Goal: Communication & Community: Answer question/provide support

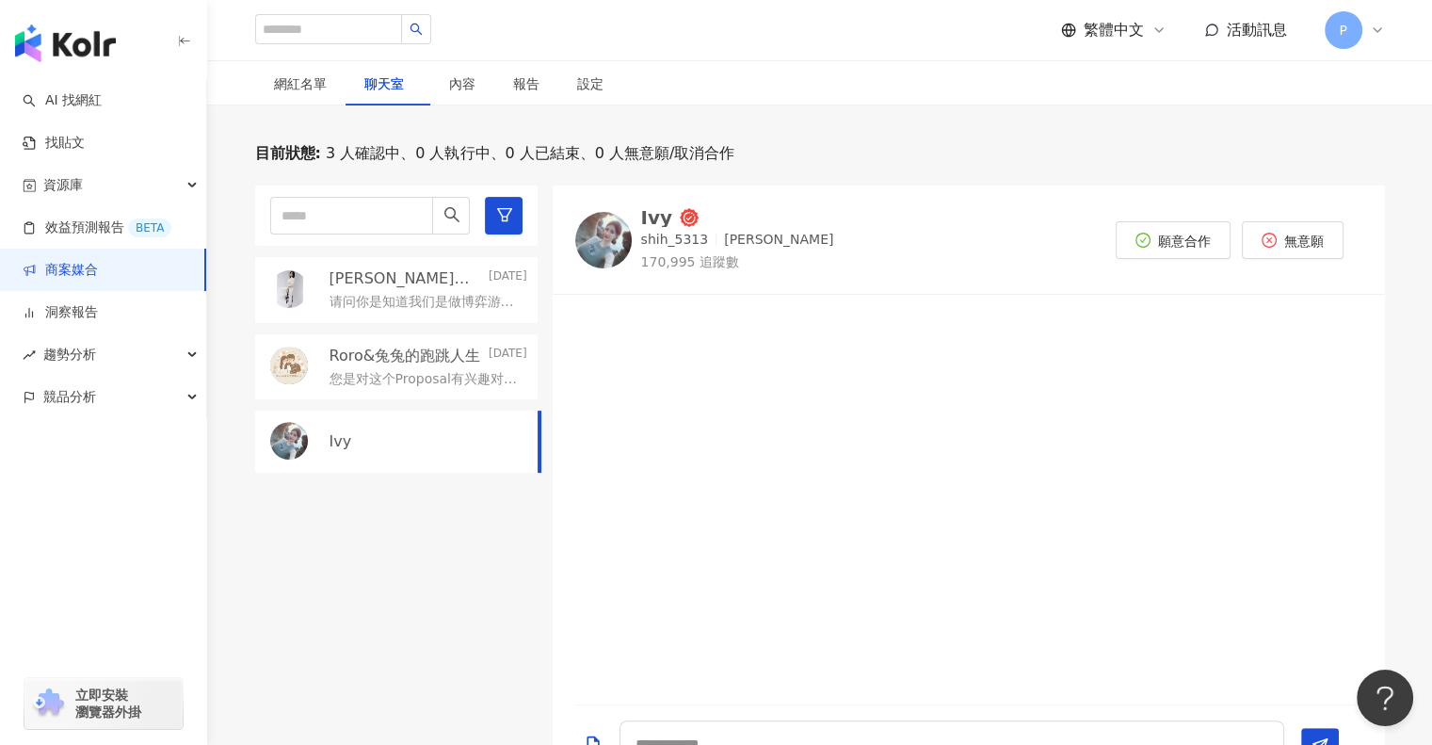
click at [641, 208] on div "Ivy" at bounding box center [657, 217] width 32 height 19
click at [753, 720] on textarea at bounding box center [951, 743] width 665 height 47
type textarea "**********"
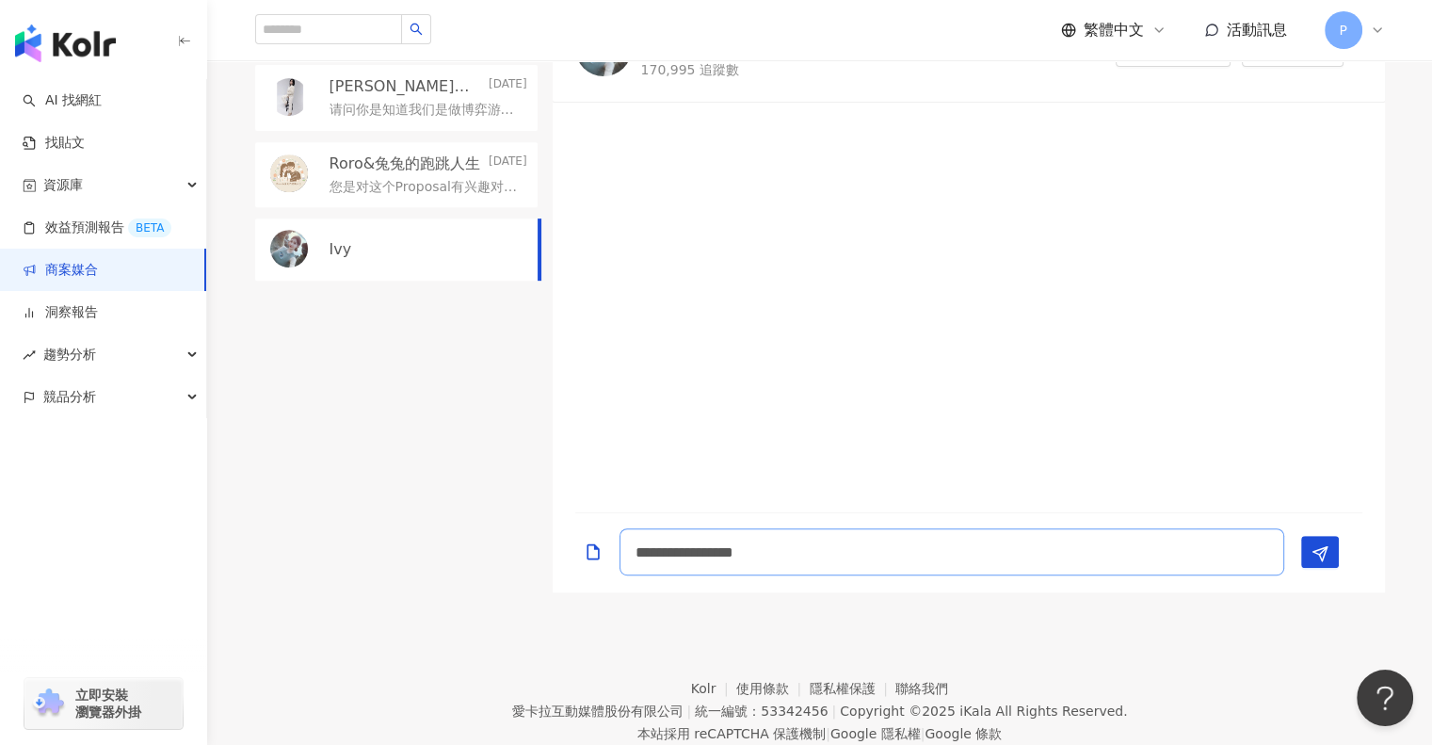
scroll to position [678, 0]
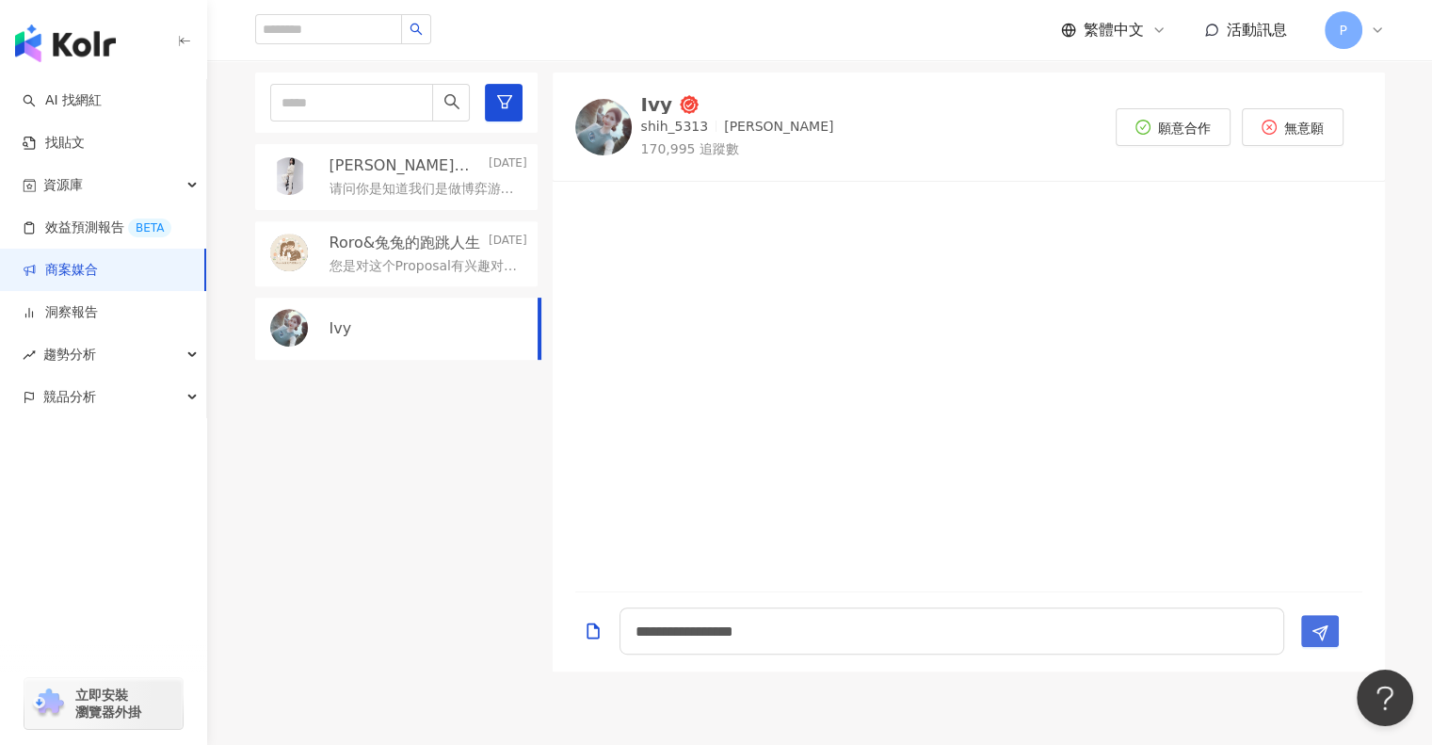
click at [1317, 624] on icon "Send" at bounding box center [1319, 632] width 17 height 17
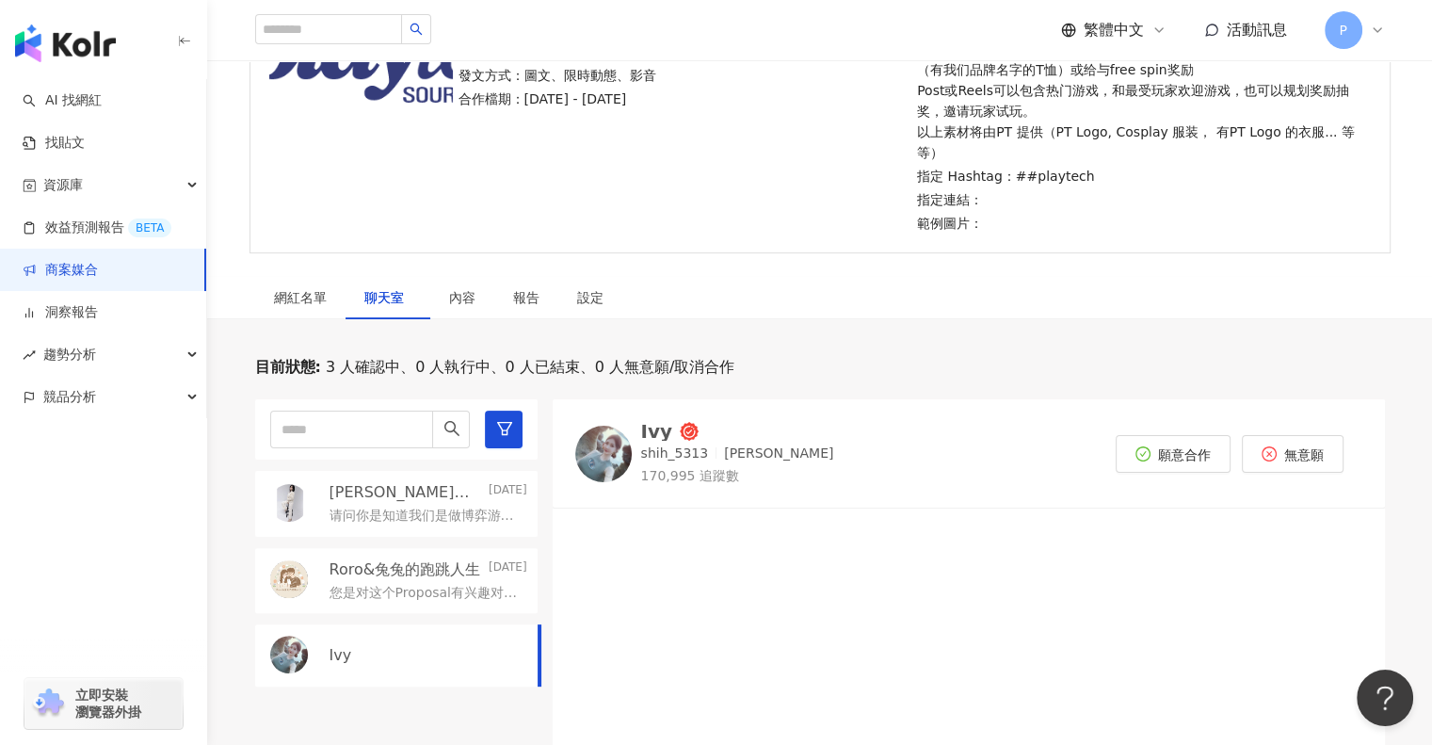
scroll to position [395, 0]
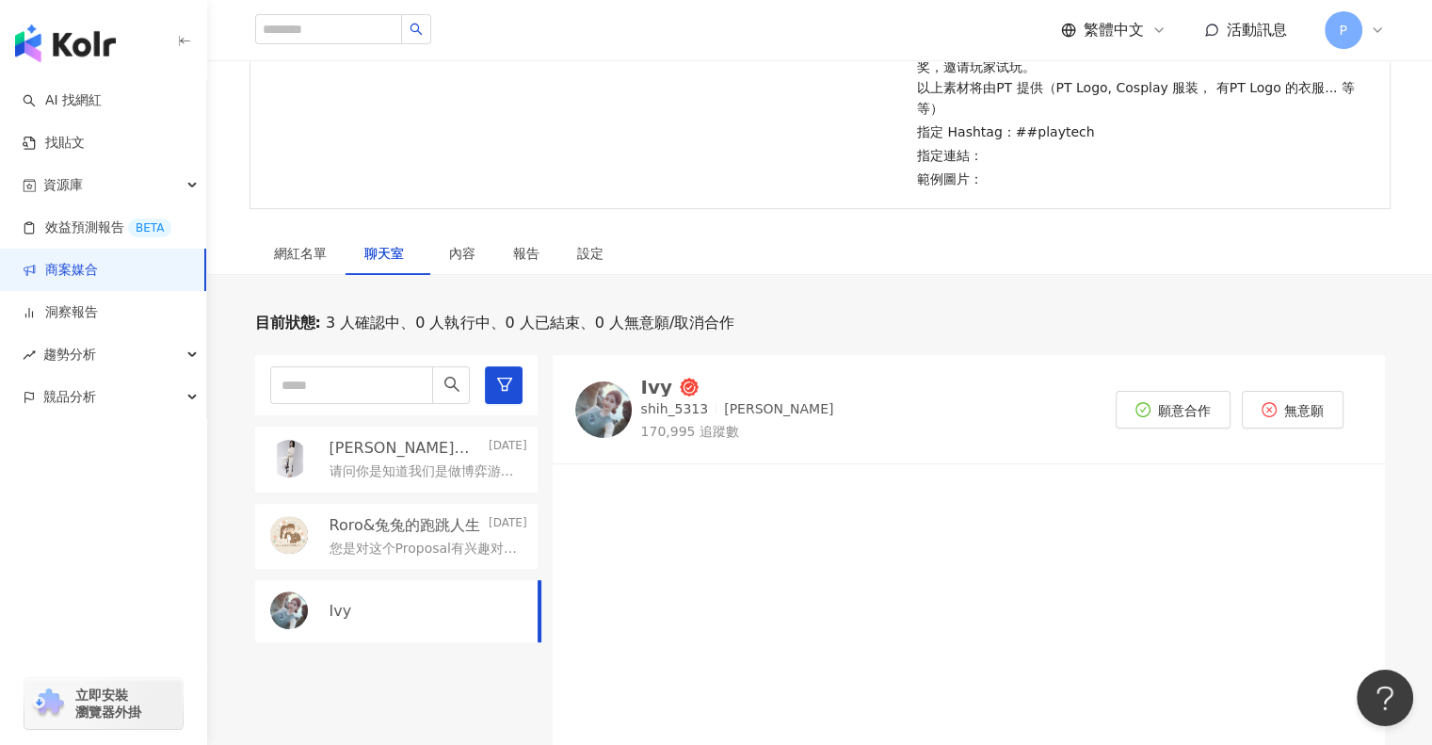
click at [404, 580] on div "Ivy" at bounding box center [396, 611] width 282 height 62
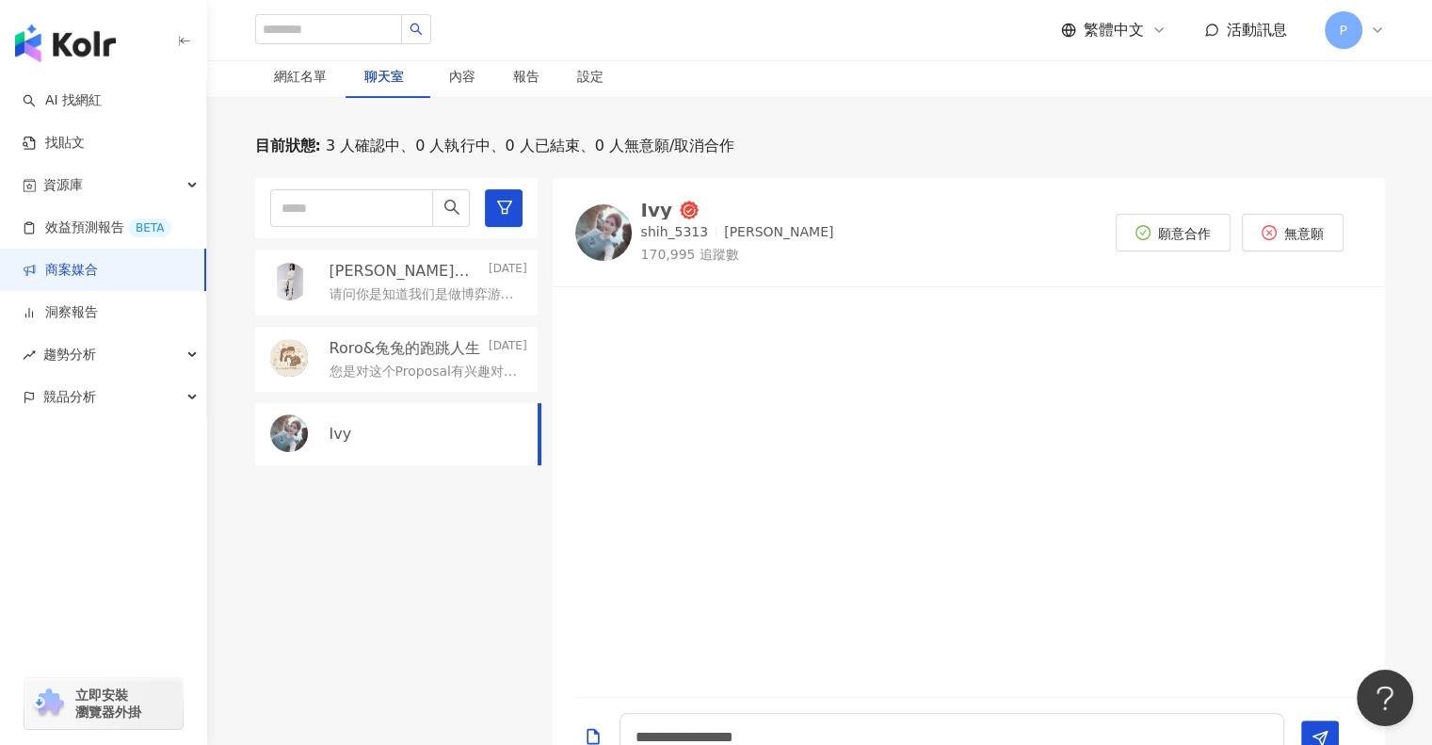
scroll to position [584, 0]
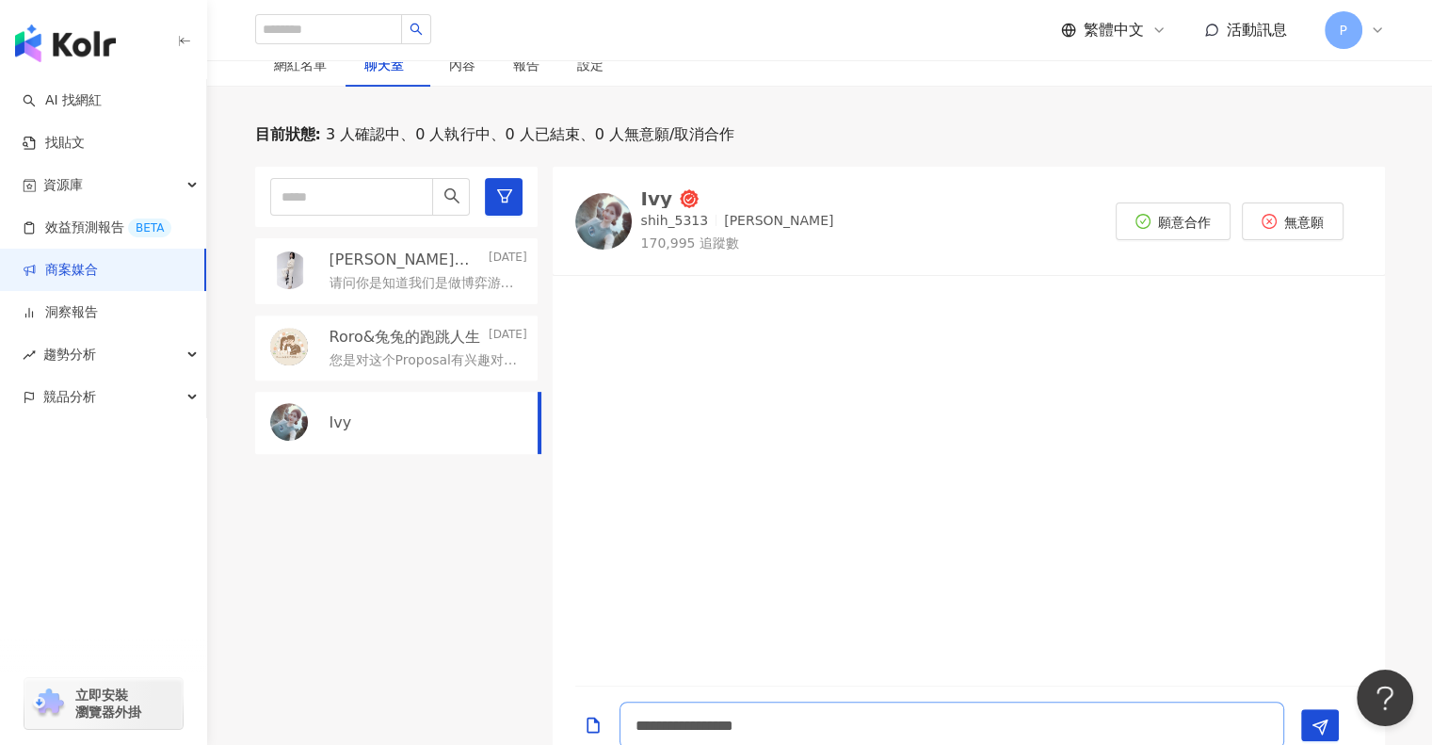
click at [693, 701] on textarea "**********" at bounding box center [951, 724] width 665 height 47
click at [652, 189] on div "Ivy" at bounding box center [657, 198] width 32 height 19
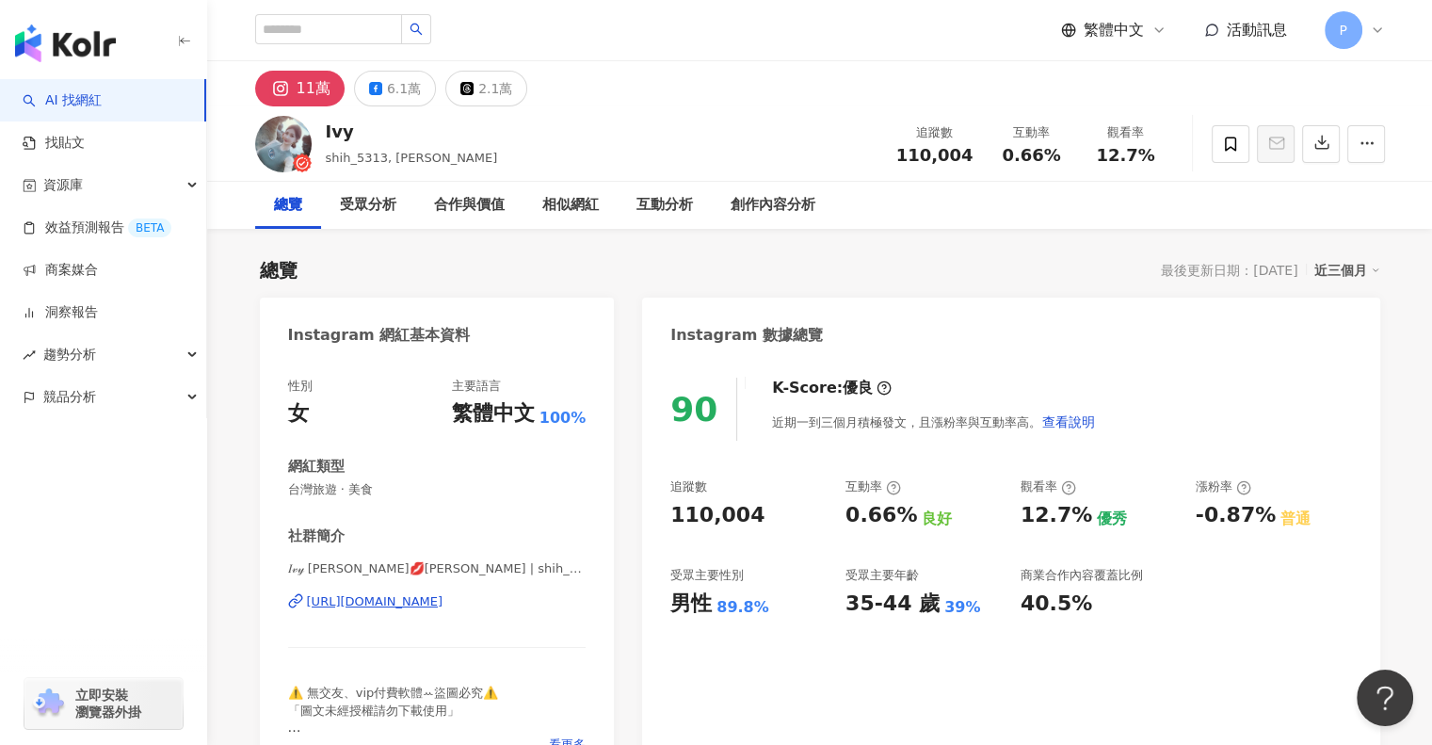
click at [436, 605] on div "https://www.instagram.com/shih_5313/" at bounding box center [375, 601] width 136 height 17
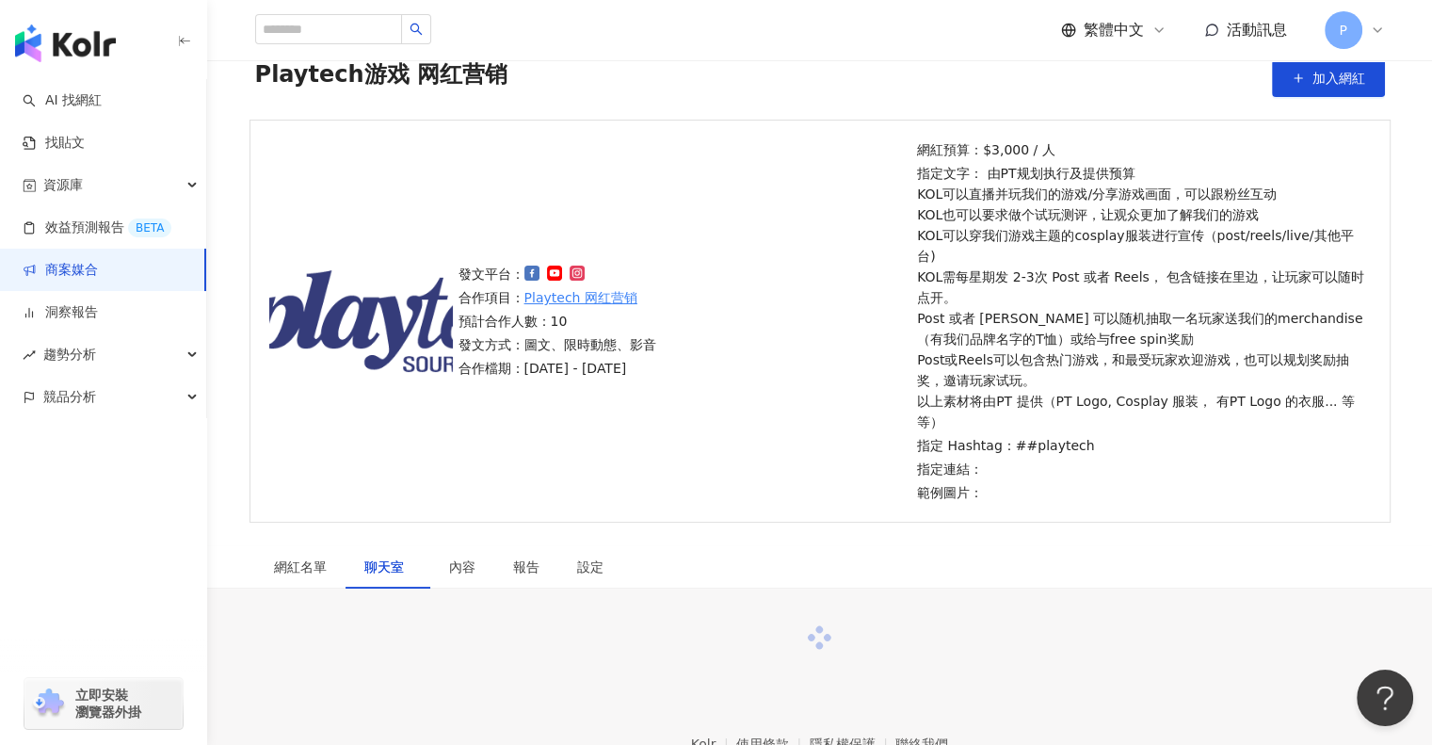
scroll to position [152, 0]
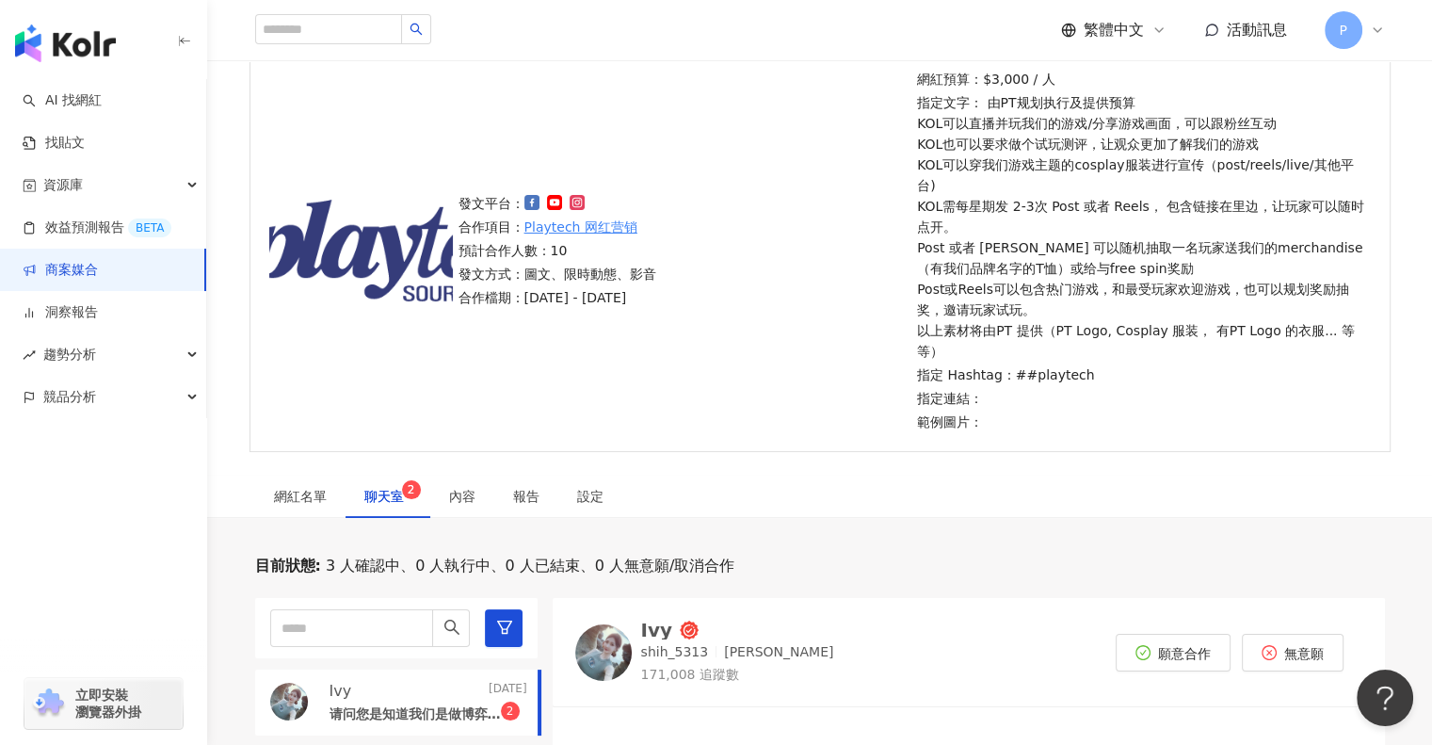
click at [402, 489] on span "聊天室 2" at bounding box center [387, 495] width 47 height 13
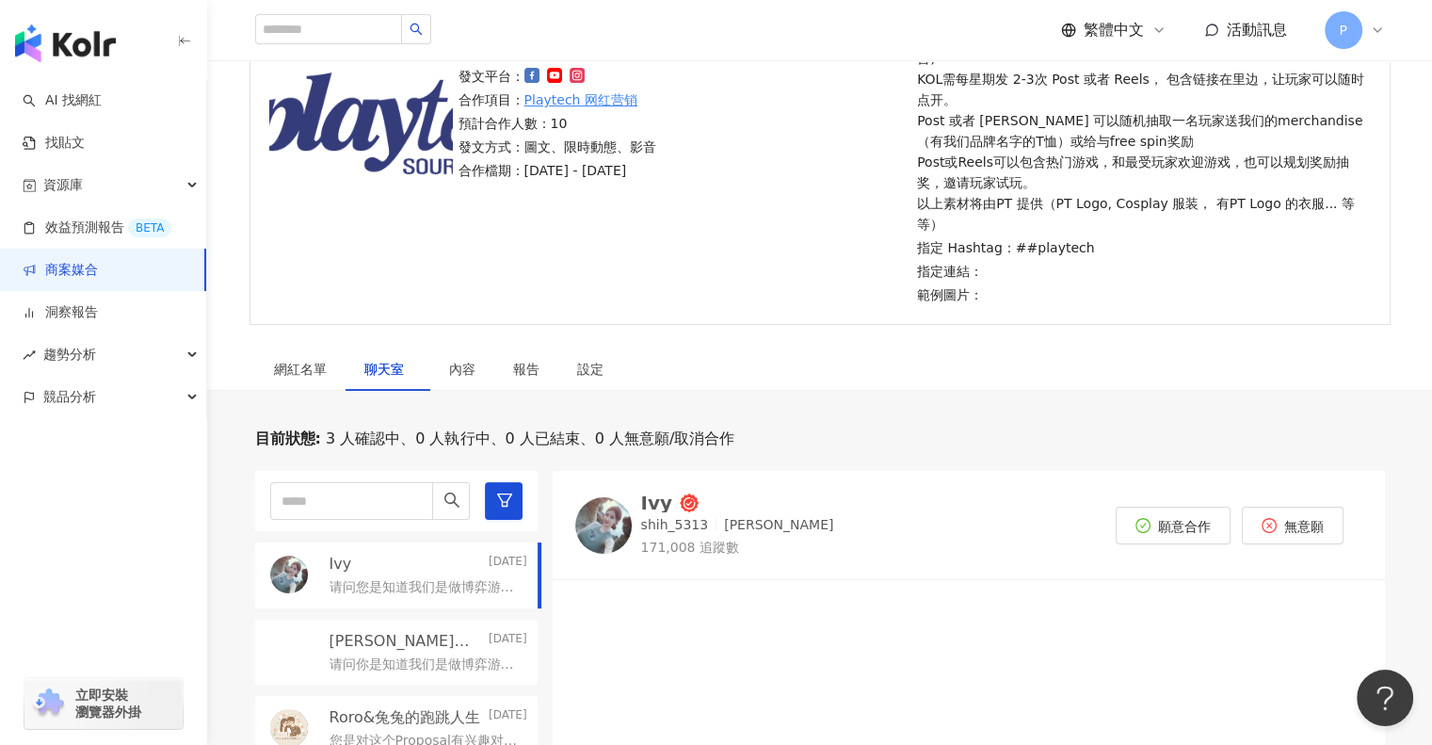
scroll to position [435, 0]
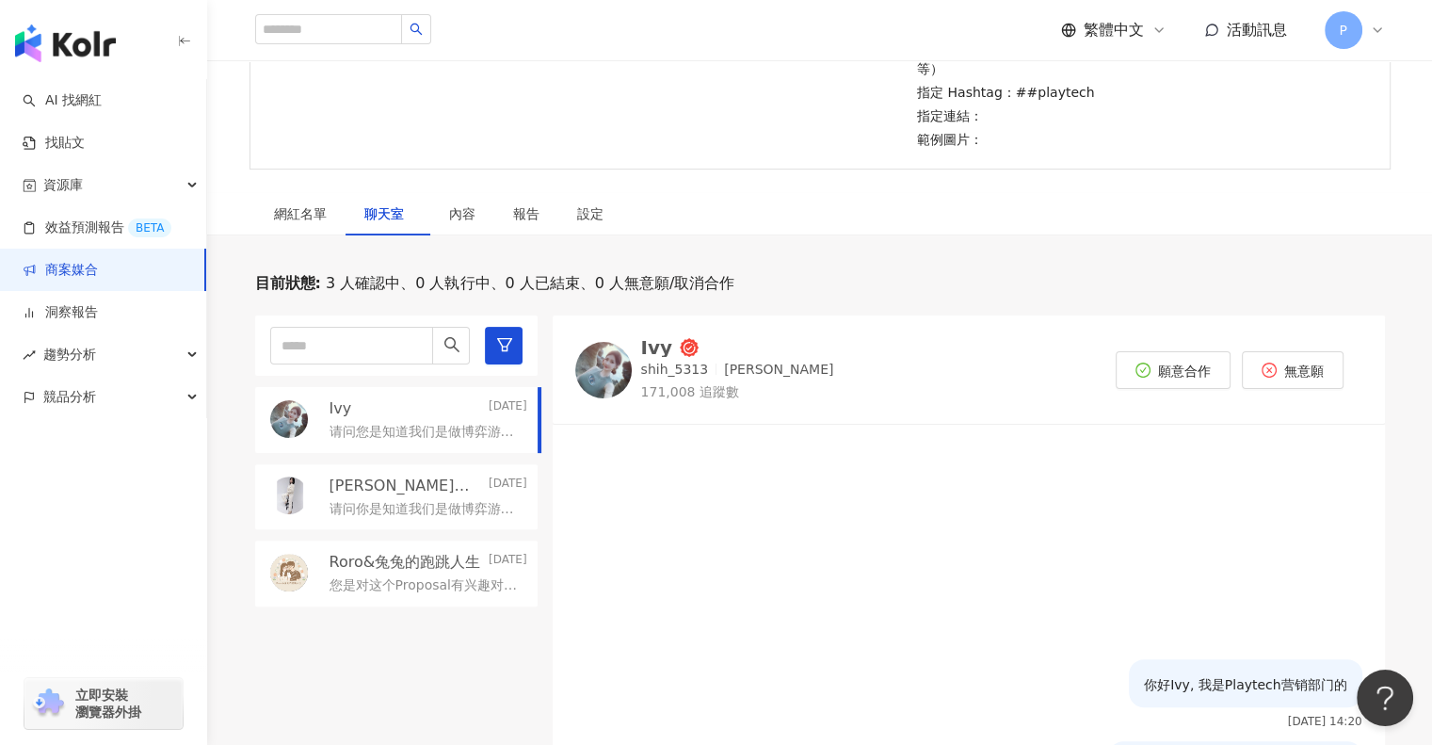
drag, startPoint x: 859, startPoint y: 345, endPoint x: 768, endPoint y: 349, distance: 91.4
click at [859, 344] on div "Ivy shih_5313 艾薇 IVY 171,008 追蹤數 願意合作 無意願" at bounding box center [968, 369] width 787 height 63
click at [658, 338] on div "Ivy" at bounding box center [657, 347] width 32 height 19
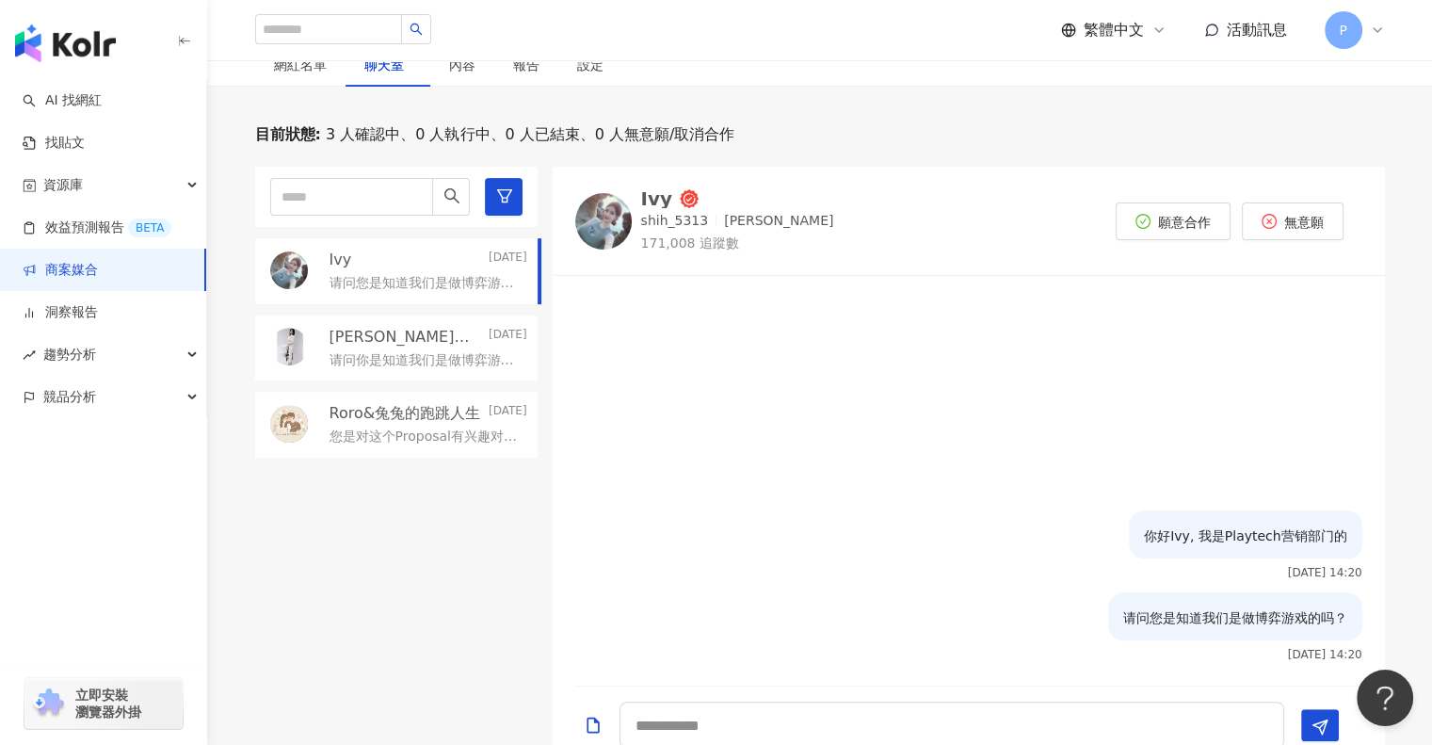
scroll to position [584, 0]
click at [303, 525] on div "Ivy Today 请问您是知道我们是做博弈游戏的吗？ Dora寧🧚‍♀️小隻開運站·關注我❤️ 伍柒™ Today 请问你是知道我们是做博弈游戏的吗？ Ro…" at bounding box center [403, 466] width 297 height 599
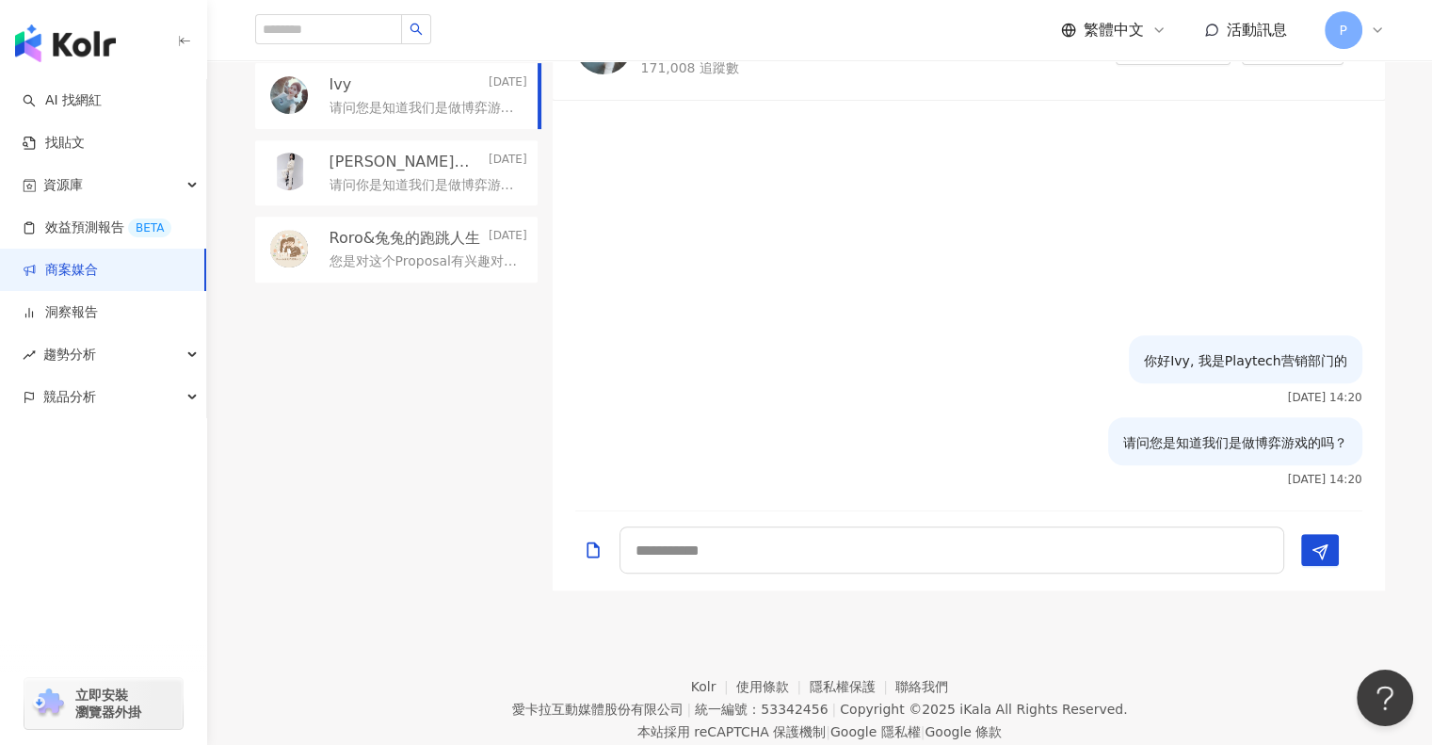
scroll to position [772, 0]
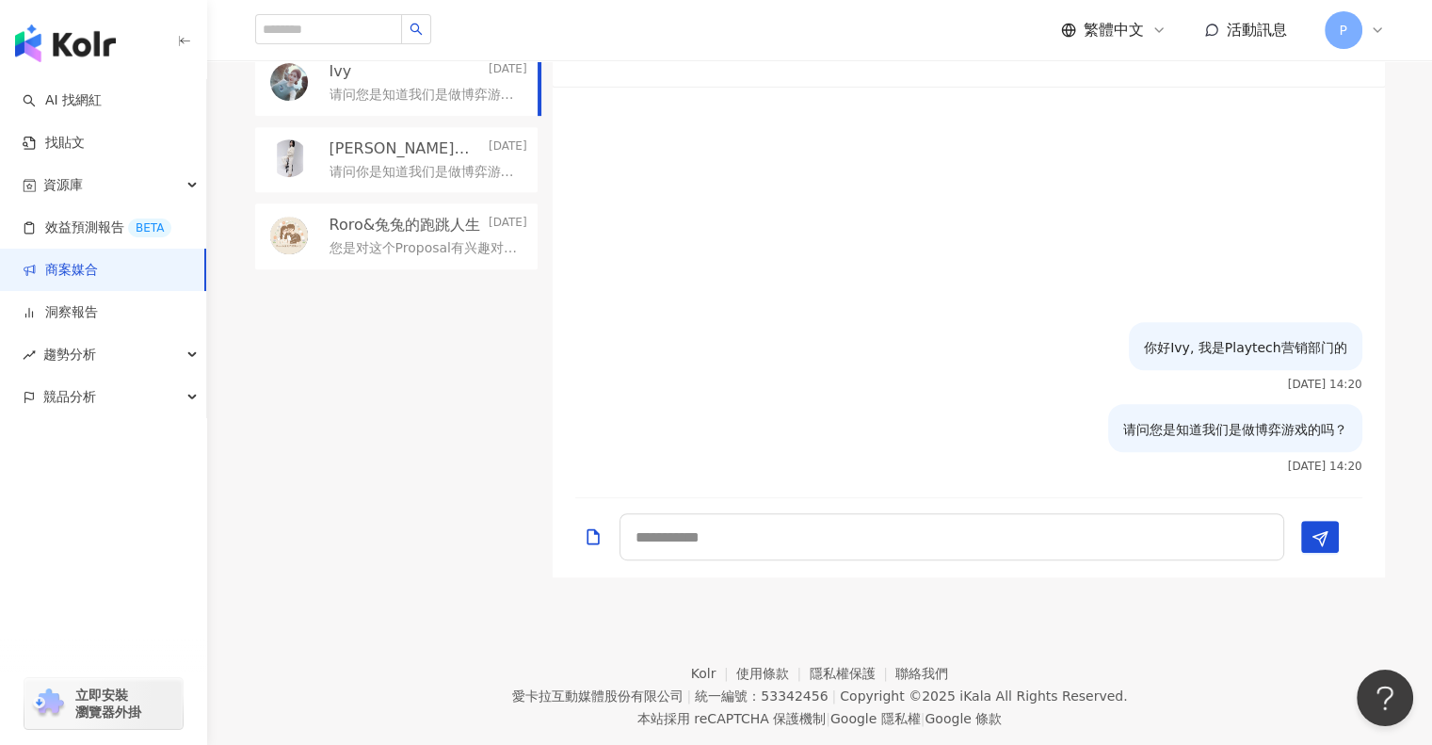
click at [1214, 694] on footer "Kolr 使用條款 隱私權保護 聯絡我們 愛卡拉互動媒體股份有限公司 | 統一編號：53342456 | Copyright © 2025 iKala All…" at bounding box center [819, 681] width 1225 height 209
click at [1201, 617] on footer "Kolr 使用條款 隱私權保護 聯絡我們 愛卡拉互動媒體股份有限公司 | 統一編號：53342456 | Copyright © 2025 iKala All…" at bounding box center [819, 681] width 1225 height 209
click at [1162, 676] on footer "Kolr 使用條款 隱私權保護 聯絡我們 愛卡拉互動媒體股份有限公司 | 統一編號：53342456 | Copyright © 2025 iKala All…" at bounding box center [819, 681] width 1225 height 209
drag, startPoint x: 1190, startPoint y: 695, endPoint x: 1190, endPoint y: 662, distance: 32.9
click at [1190, 695] on footer "Kolr 使用條款 隱私權保護 聯絡我們 愛卡拉互動媒體股份有限公司 | 統一編號：53342456 | Copyright © 2025 iKala All…" at bounding box center [819, 681] width 1225 height 209
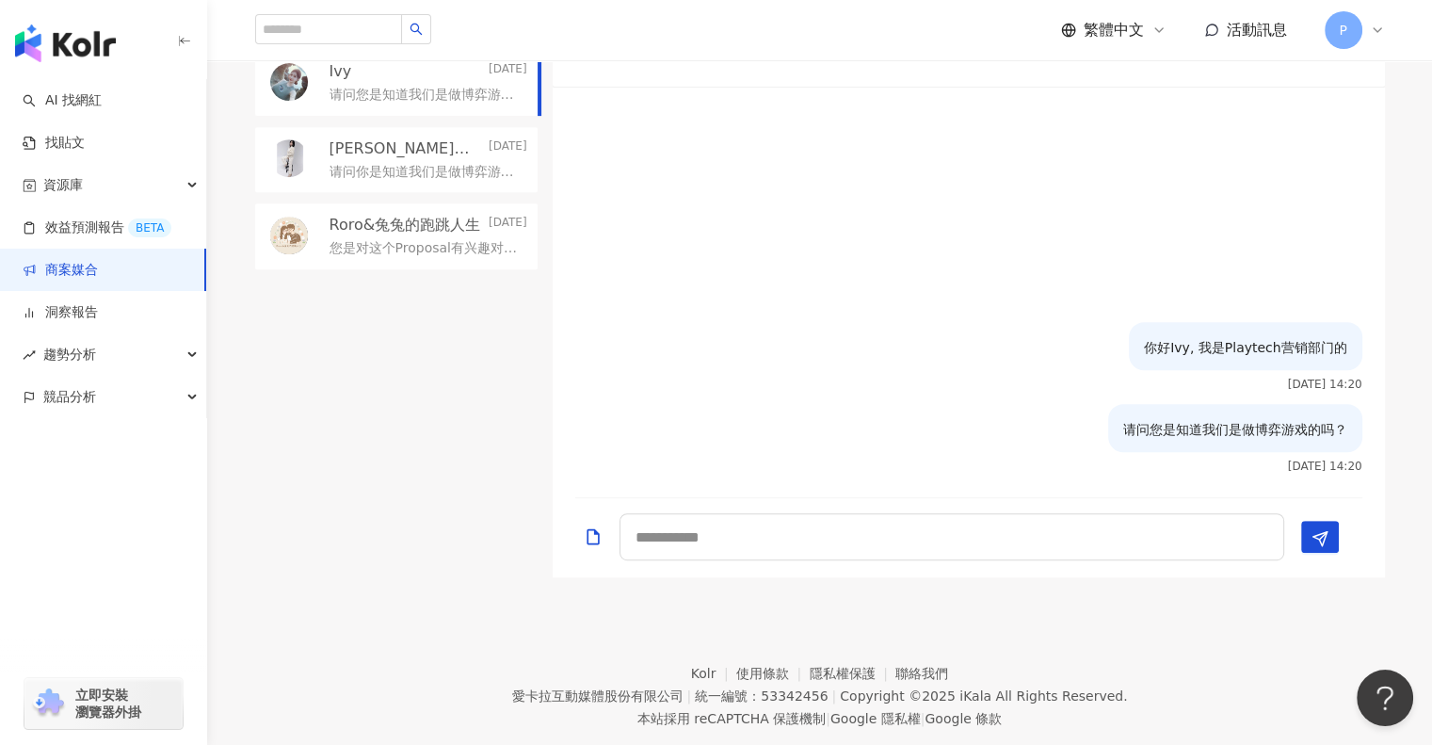
click at [1236, 577] on footer "Kolr 使用條款 隱私權保護 聯絡我們 愛卡拉互動媒體股份有限公司 | 統一編號：53342456 | Copyright © 2025 iKala All…" at bounding box center [819, 681] width 1225 height 209
click at [298, 445] on div "Ivy Today 请问您是知道我们是做博弈游戏的吗？ Dora寧🧚‍♀️小隻開運站·關注我❤️ 伍柒™ Today 请问你是知道我们是做博弈游戏的吗？ Ro…" at bounding box center [403, 277] width 297 height 599
click at [1300, 635] on footer "Kolr 使用條款 隱私權保護 聯絡我們 愛卡拉互動媒體股份有限公司 | 統一編號：53342456 | Copyright © 2025 iKala All…" at bounding box center [819, 681] width 1225 height 209
click at [350, 594] on footer "Kolr 使用條款 隱私權保護 聯絡我們 愛卡拉互動媒體股份有限公司 | 統一編號：53342456 | Copyright © 2025 iKala All…" at bounding box center [819, 681] width 1225 height 209
drag, startPoint x: 367, startPoint y: 447, endPoint x: 377, endPoint y: 447, distance: 10.4
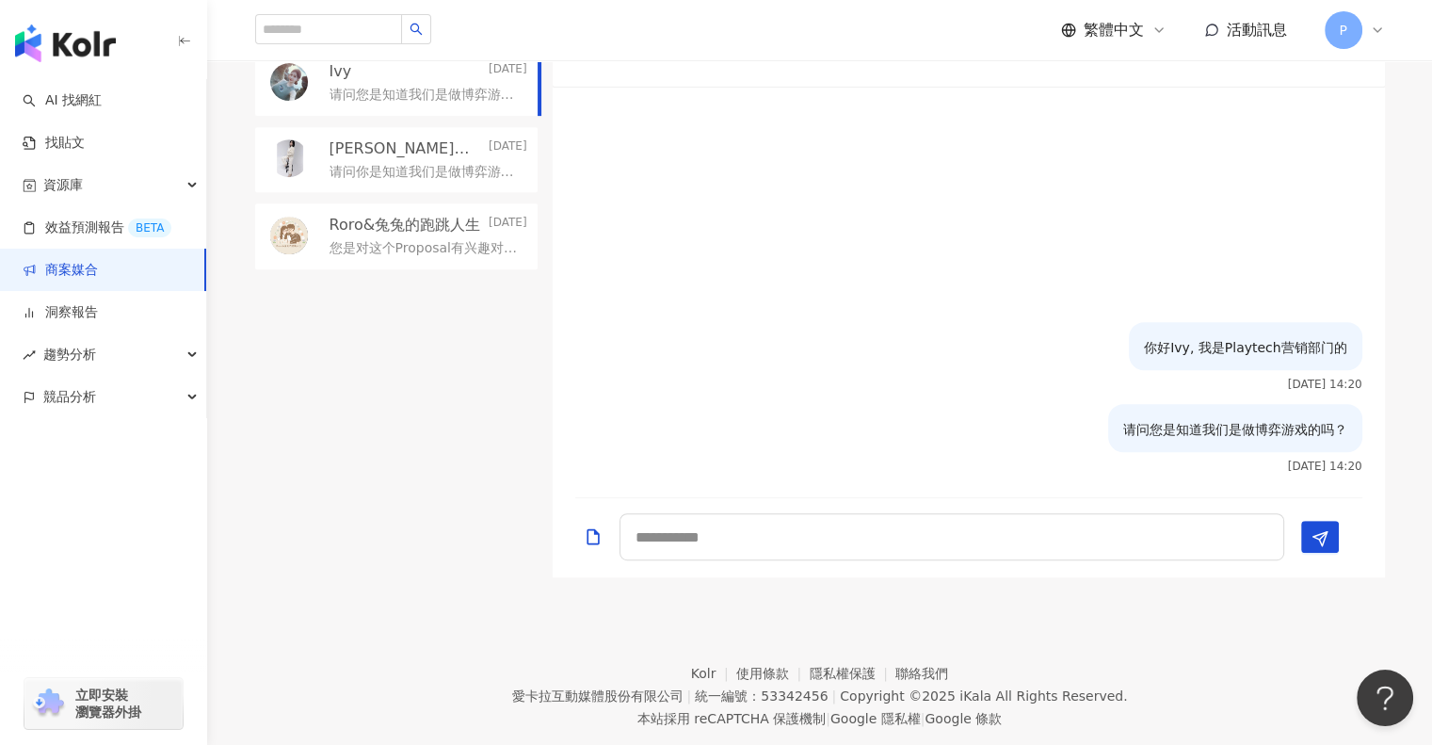
click at [368, 448] on div "Ivy Today 请问您是知道我们是做博弈游戏的吗？ Dora寧🧚‍♀️小隻開運站·關注我❤️ 伍柒™ Today 请问你是知道我们是做博弈游戏的吗？ Ro…" at bounding box center [403, 277] width 297 height 599
click at [1274, 623] on footer "Kolr 使用條款 隱私權保護 聯絡我們 愛卡拉互動媒體股份有限公司 | 統一編號：53342456 | Copyright © 2025 iKala All…" at bounding box center [819, 681] width 1225 height 209
click at [1265, 651] on footer "Kolr 使用條款 隱私權保護 聯絡我們 愛卡拉互動媒體股份有限公司 | 統一編號：53342456 | Copyright © 2025 iKala All…" at bounding box center [819, 681] width 1225 height 209
click at [1211, 657] on footer "Kolr 使用條款 隱私權保護 聯絡我們 愛卡拉互動媒體股份有限公司 | 統一編號：53342456 | Copyright © 2025 iKala All…" at bounding box center [819, 681] width 1225 height 209
click at [367, 312] on div "Ivy Today 请问您是知道我们是做博弈游戏的吗？ Dora寧🧚‍♀️小隻開運站·關注我❤️ 伍柒™ Today 请问你是知道我们是做博弈游戏的吗？ Ro…" at bounding box center [403, 277] width 297 height 599
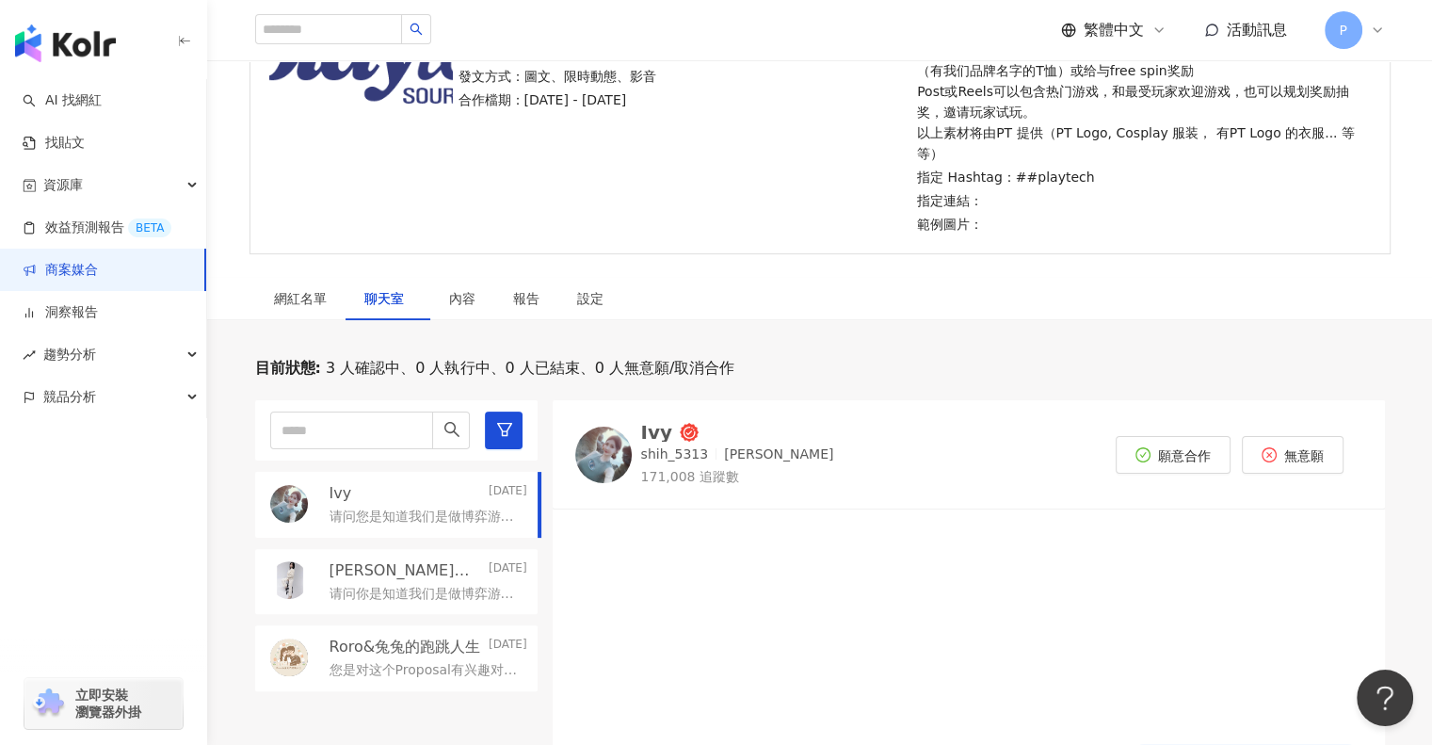
scroll to position [207, 0]
